Goal: Task Accomplishment & Management: Use online tool/utility

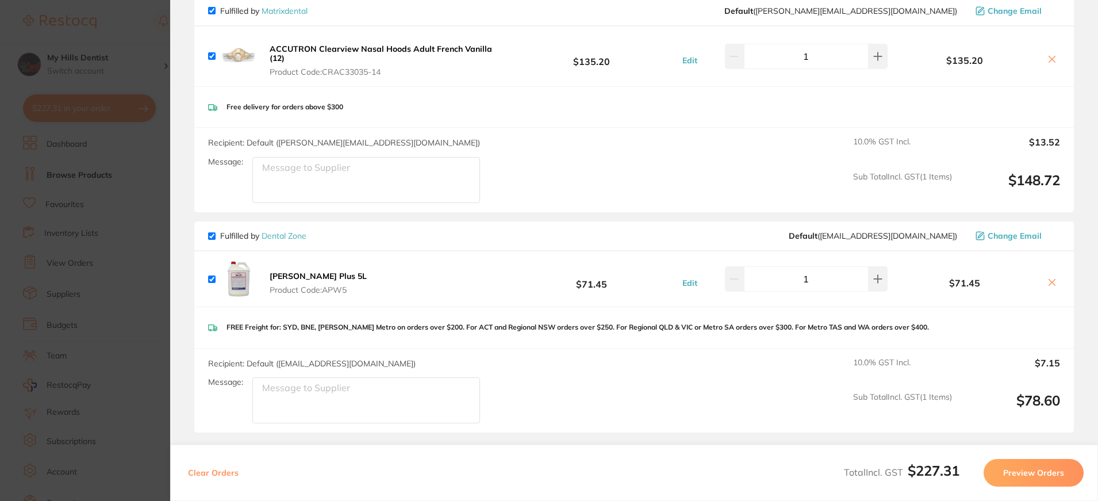
scroll to position [57, 0]
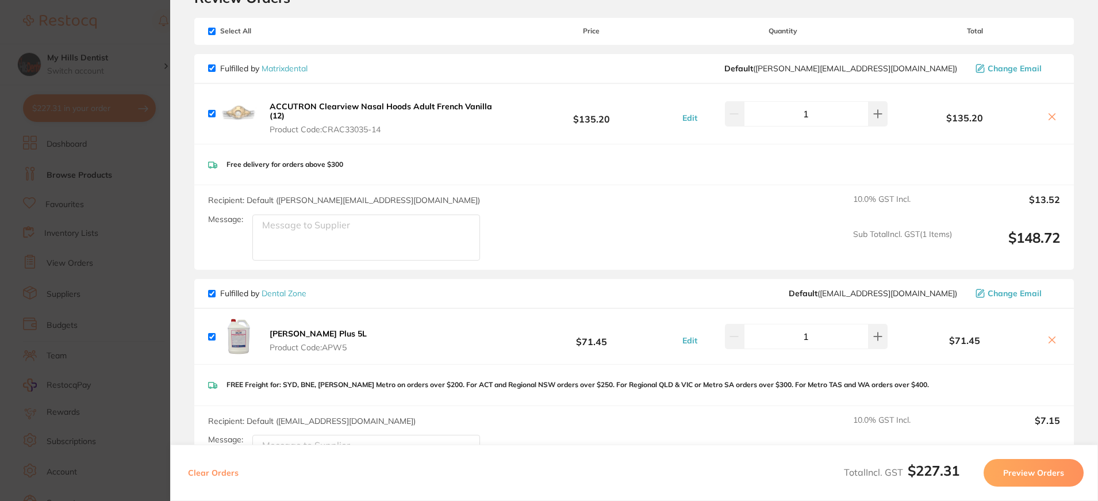
click at [1021, 477] on button "Preview Orders" at bounding box center [1033, 473] width 100 height 28
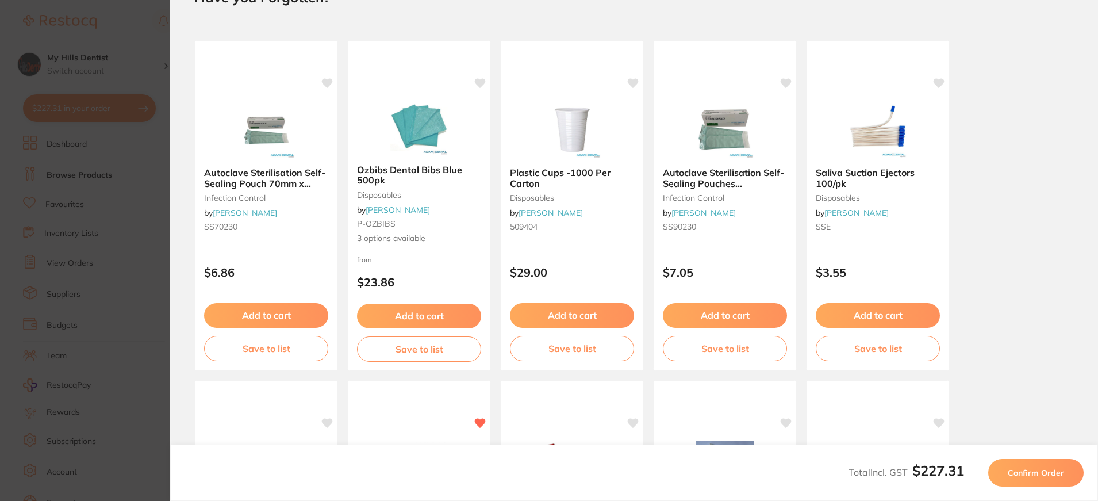
click at [1021, 475] on span "Confirm Order" at bounding box center [1036, 472] width 56 height 10
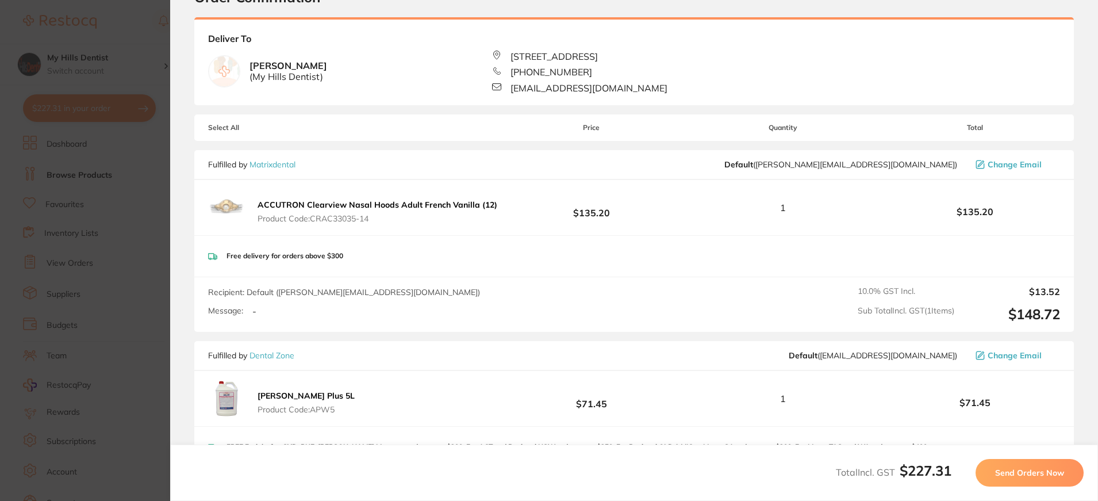
click at [1021, 475] on span "Send Orders Now" at bounding box center [1029, 472] width 69 height 10
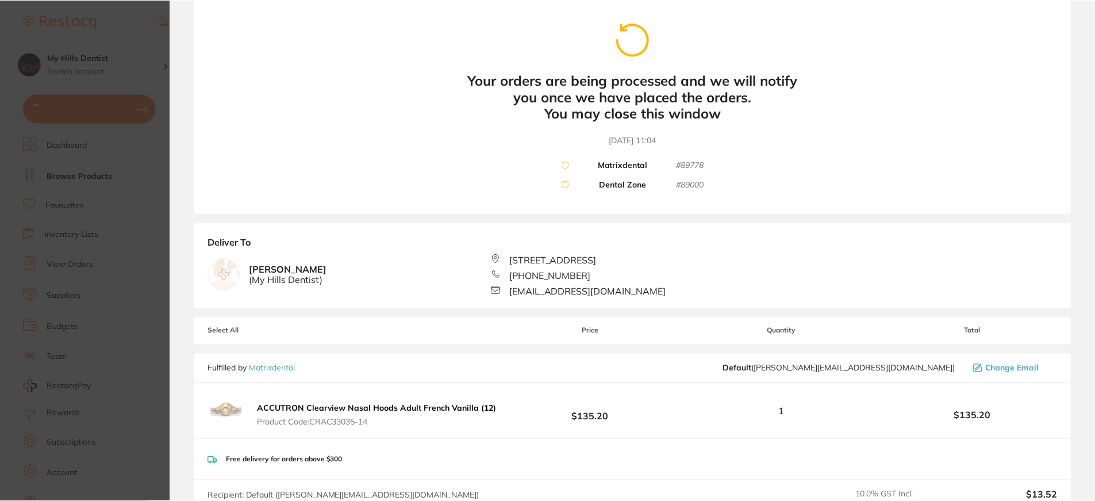
scroll to position [0, 0]
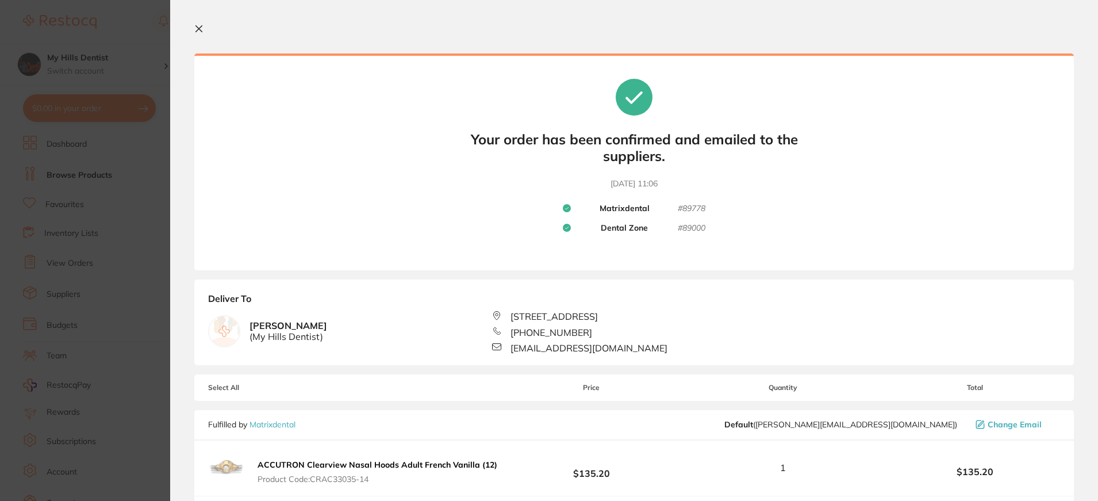
click at [200, 30] on icon at bounding box center [199, 29] width 6 height 6
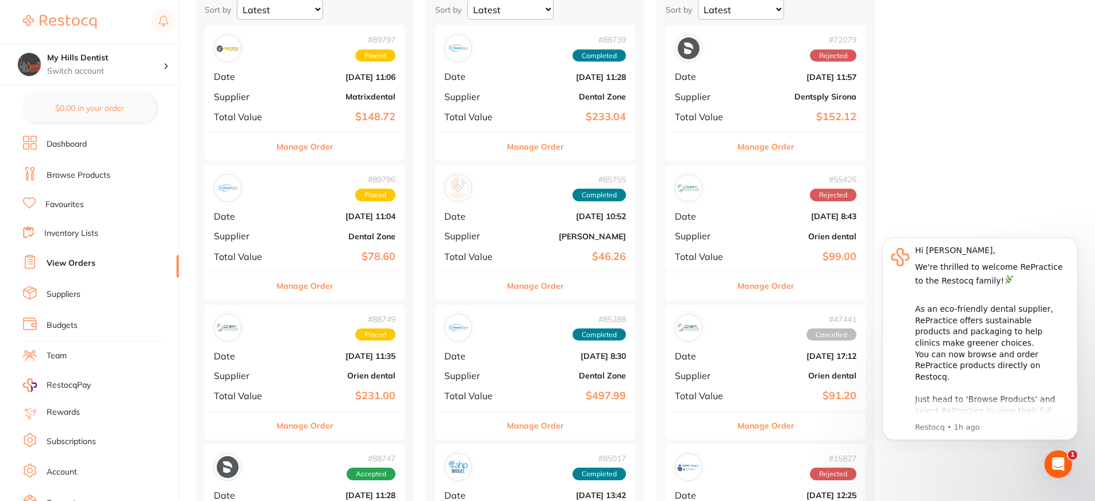
scroll to position [172, 0]
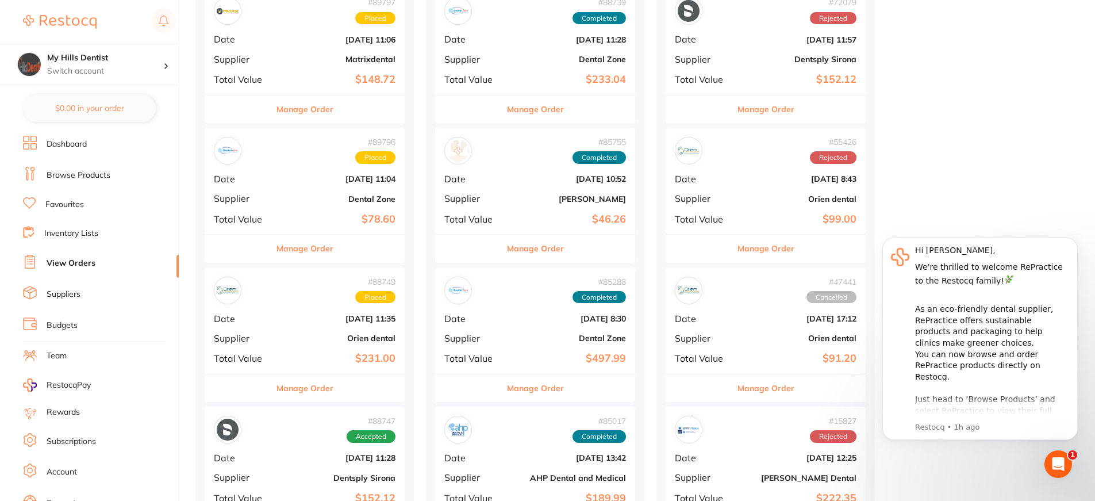
click at [324, 394] on button "Manage Order" at bounding box center [304, 388] width 57 height 28
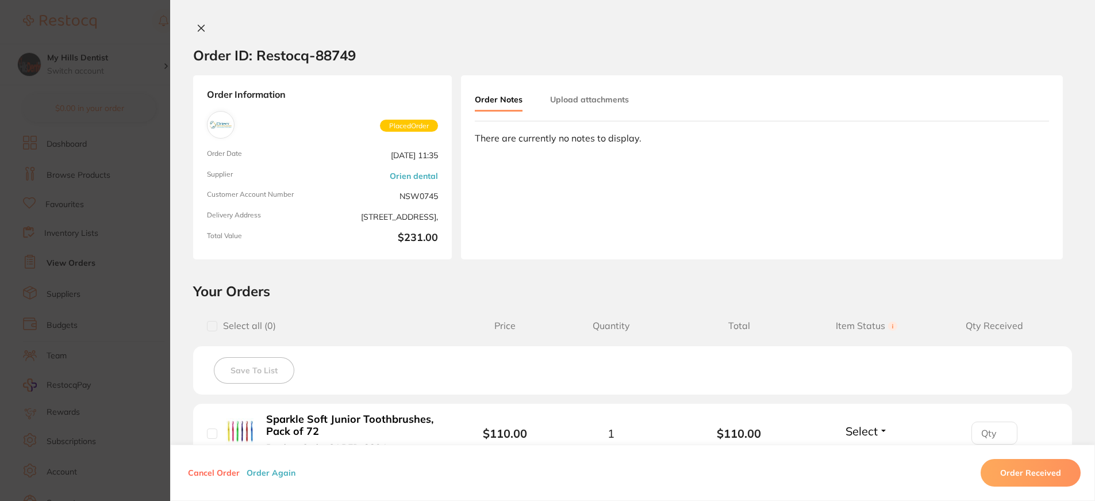
click at [193, 34] on button at bounding box center [201, 29] width 16 height 12
